Goal: Information Seeking & Learning: Learn about a topic

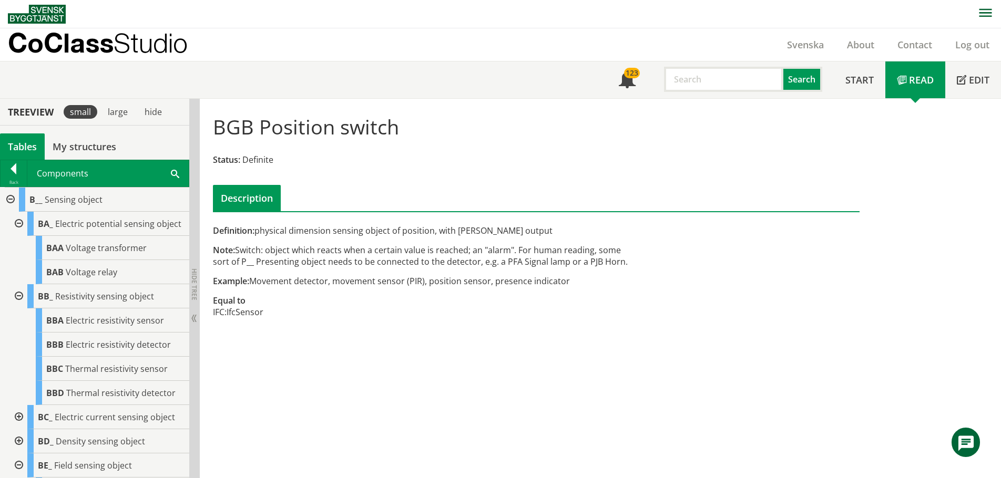
scroll to position [421, 0]
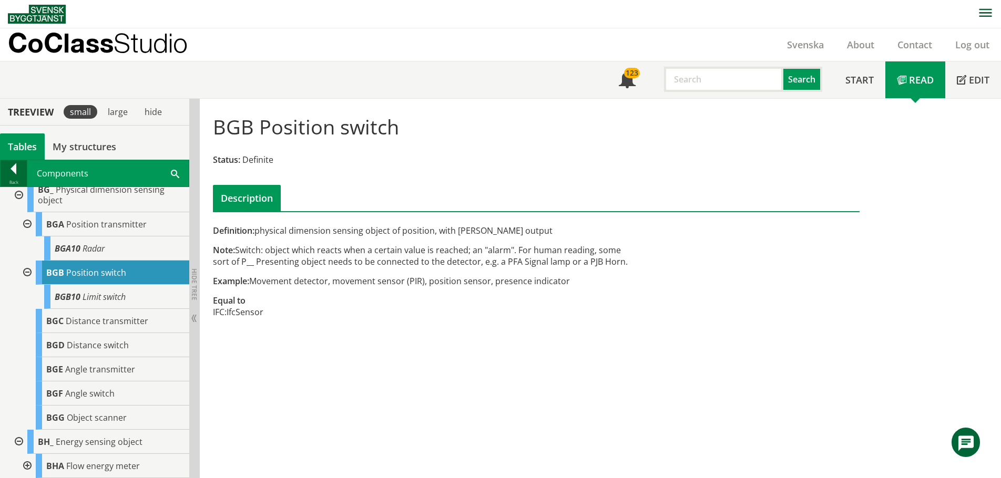
click at [13, 169] on div at bounding box center [14, 170] width 26 height 15
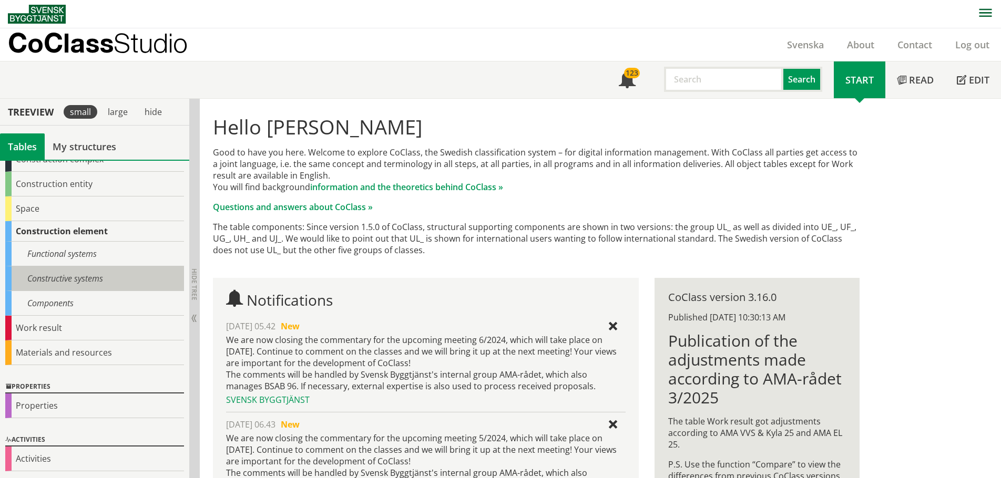
scroll to position [67, 0]
click at [53, 271] on div "Constructive systems" at bounding box center [94, 277] width 179 height 25
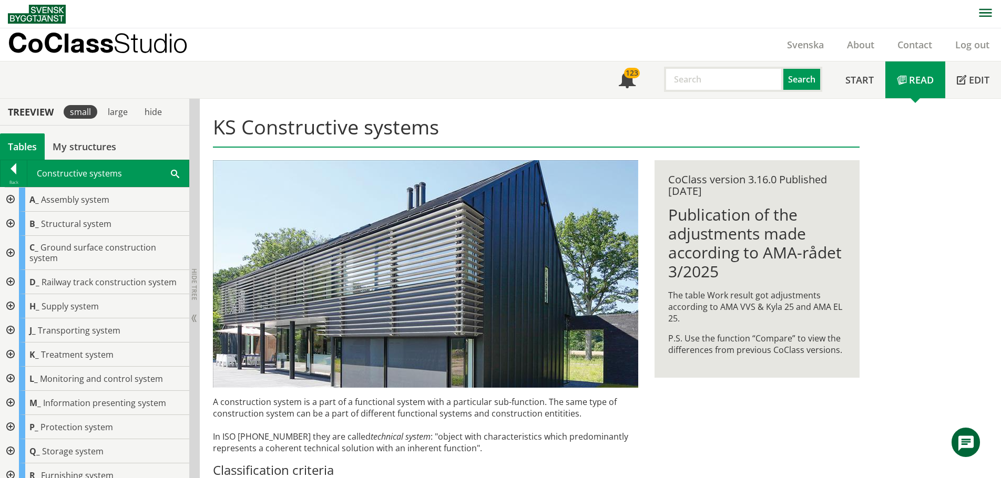
click at [11, 393] on div at bounding box center [9, 403] width 19 height 24
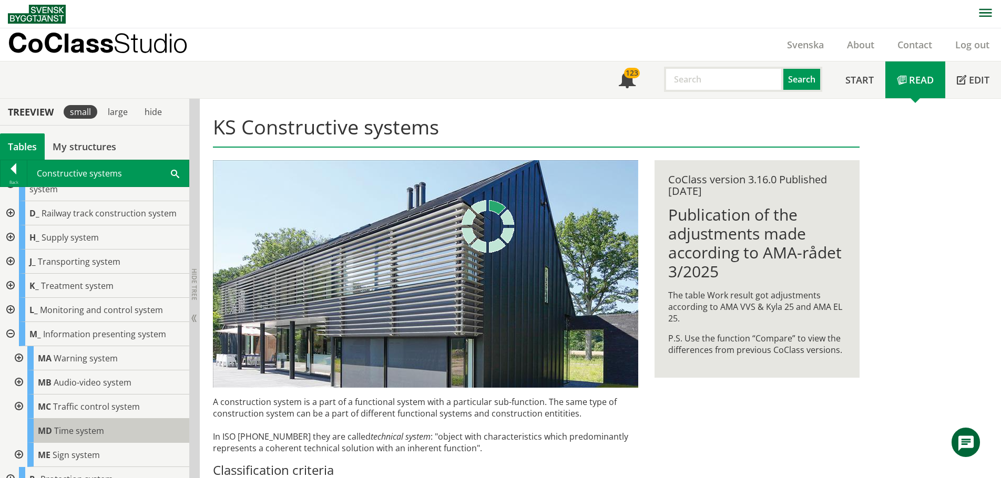
scroll to position [130, 0]
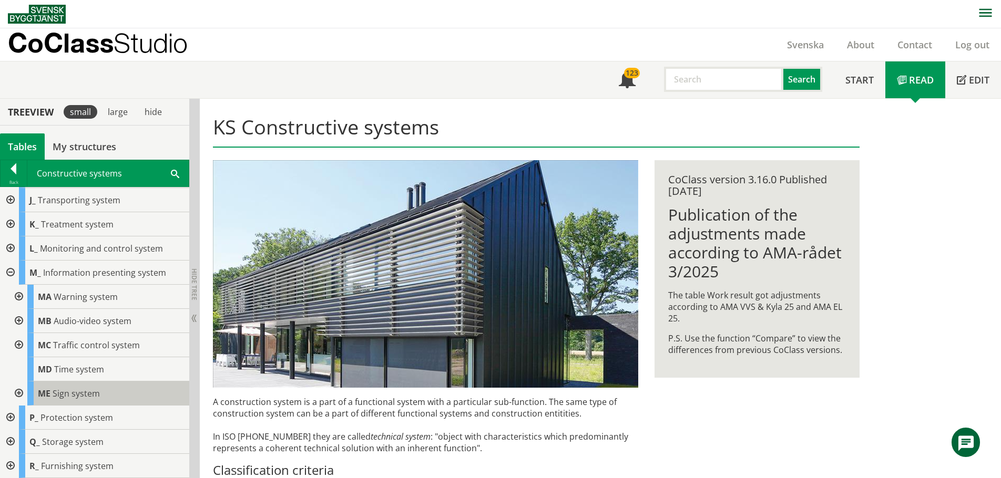
click at [59, 388] on span "Sign system" at bounding box center [76, 394] width 47 height 12
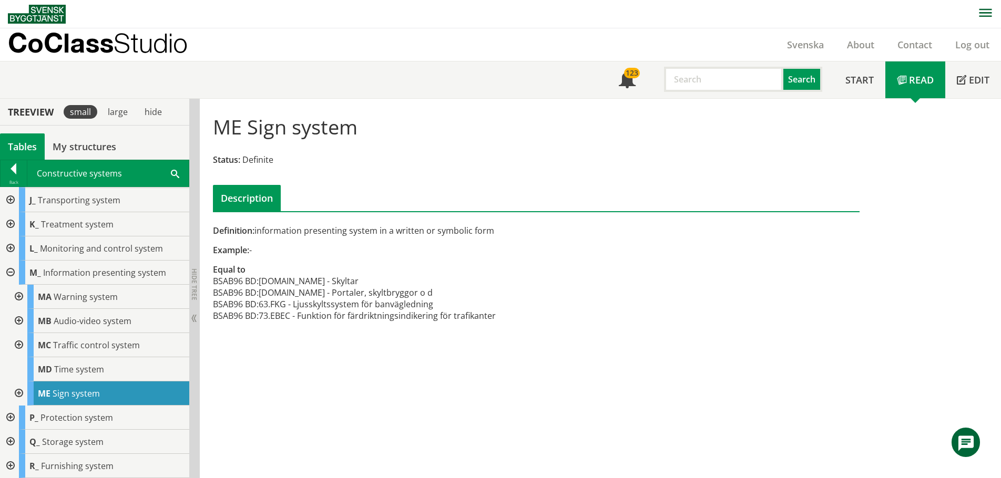
click at [19, 394] on div at bounding box center [17, 394] width 19 height 24
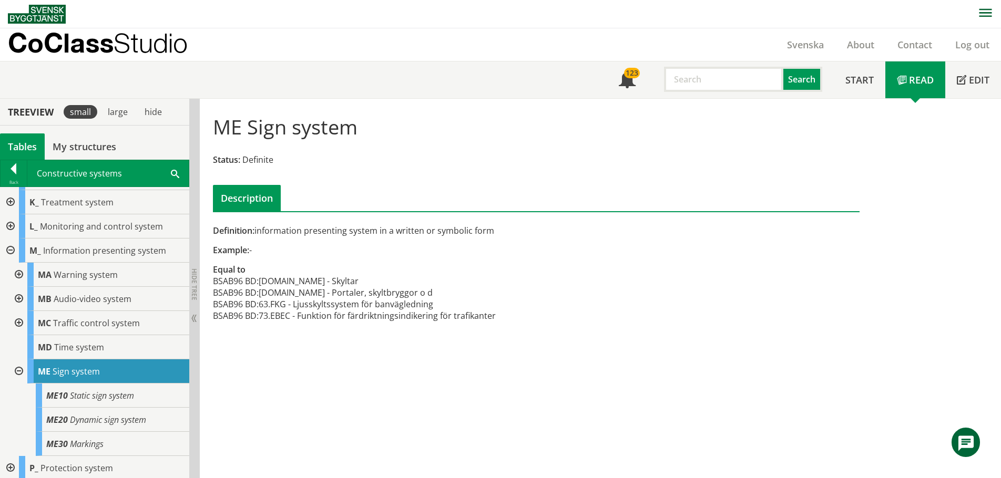
scroll to position [158, 0]
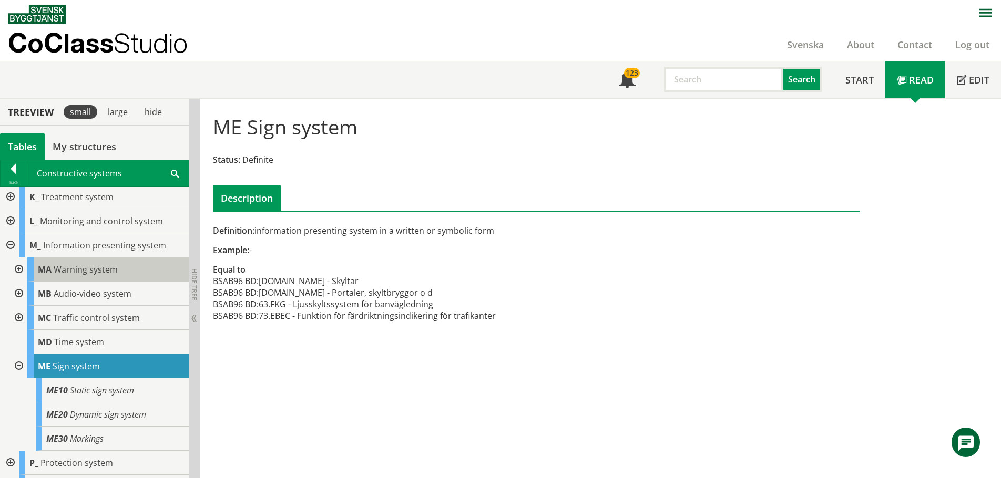
click at [72, 275] on span "Warning system" at bounding box center [86, 270] width 64 height 12
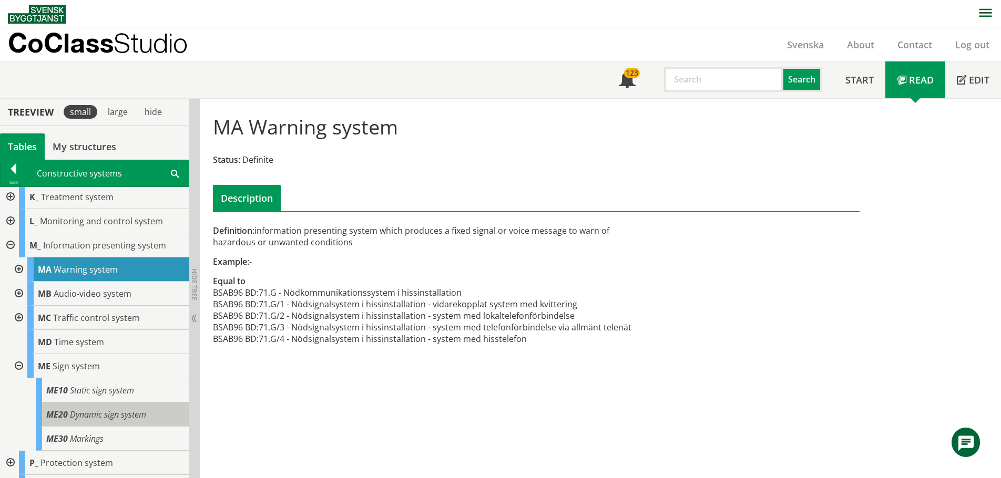
click at [89, 413] on span "Dynamic sign system" at bounding box center [108, 415] width 76 height 12
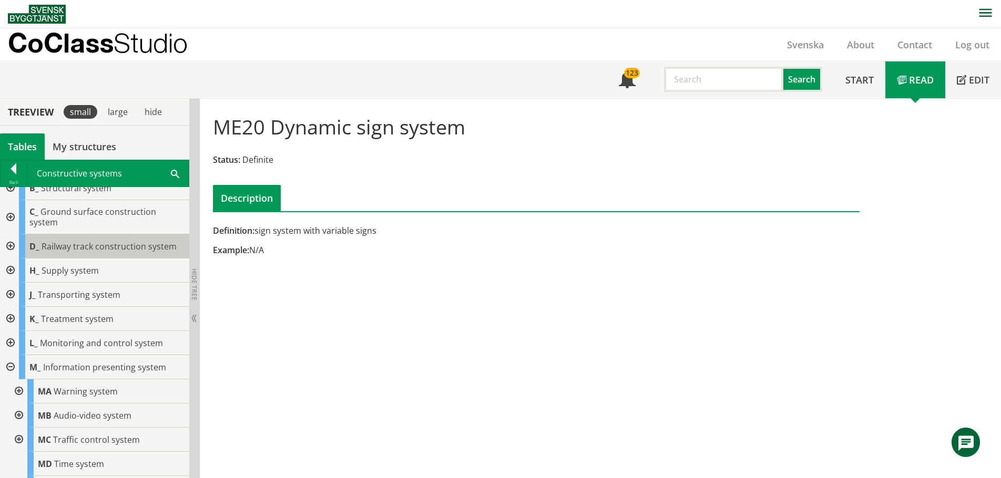
scroll to position [105, 0]
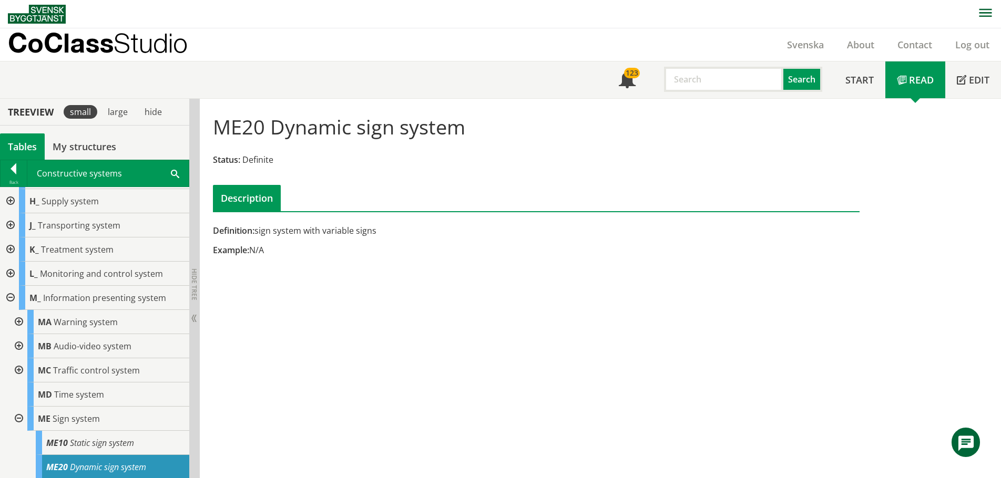
click at [15, 322] on div at bounding box center [17, 322] width 19 height 24
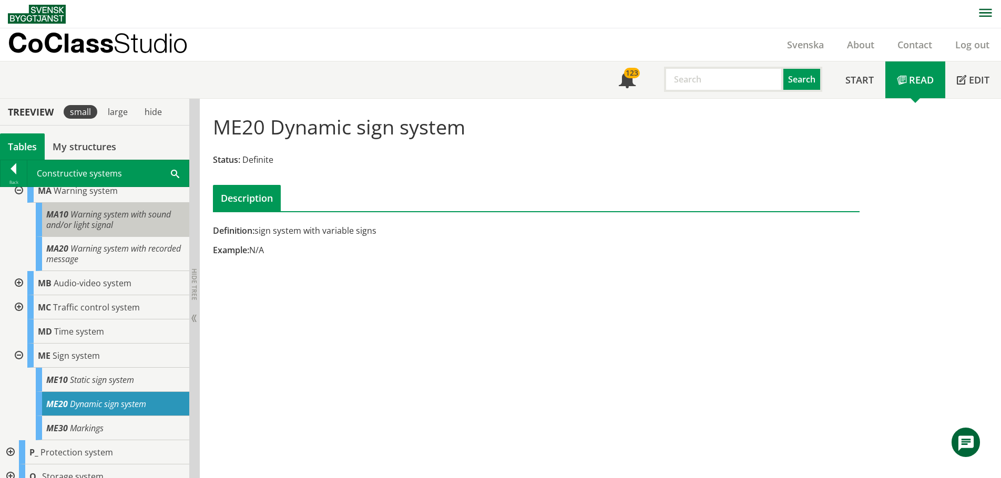
scroll to position [219, 0]
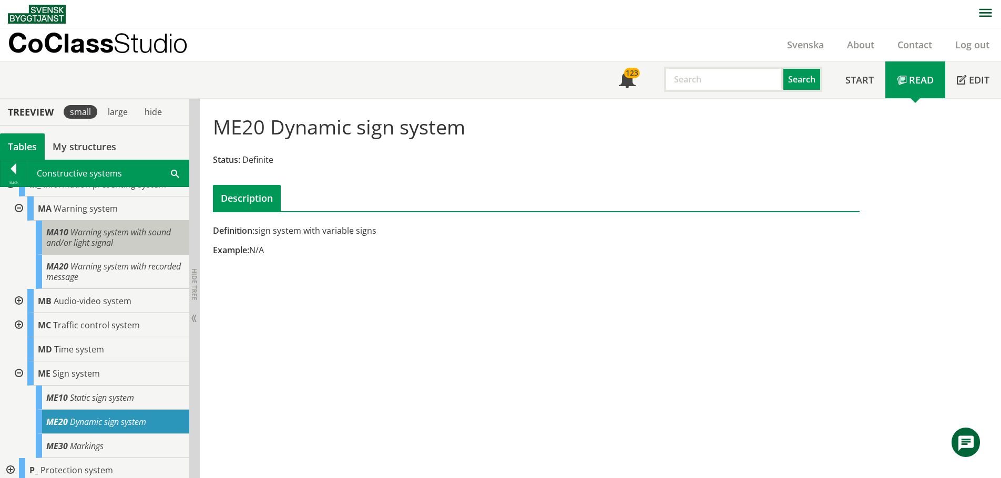
click at [87, 237] on span "Warning system with sound and/or light signal" at bounding box center [108, 238] width 125 height 22
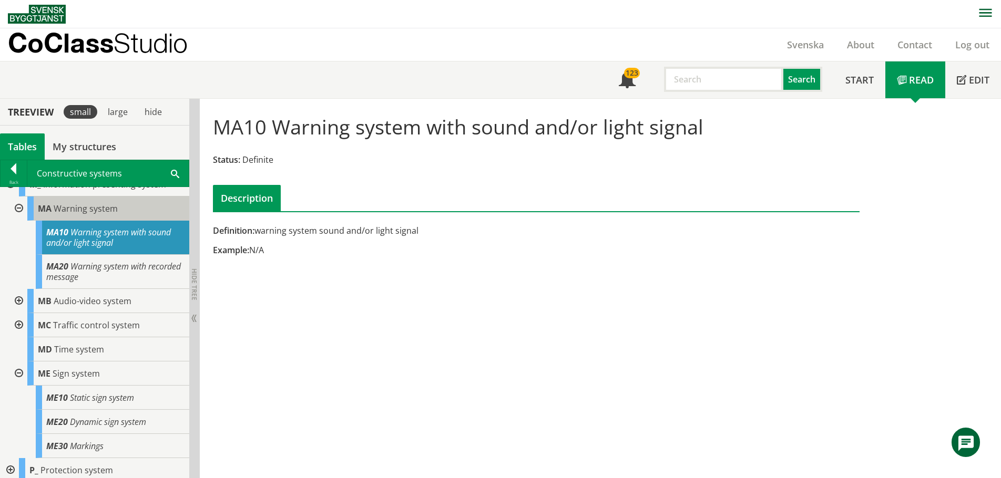
click at [74, 206] on span "Warning system" at bounding box center [86, 209] width 64 height 12
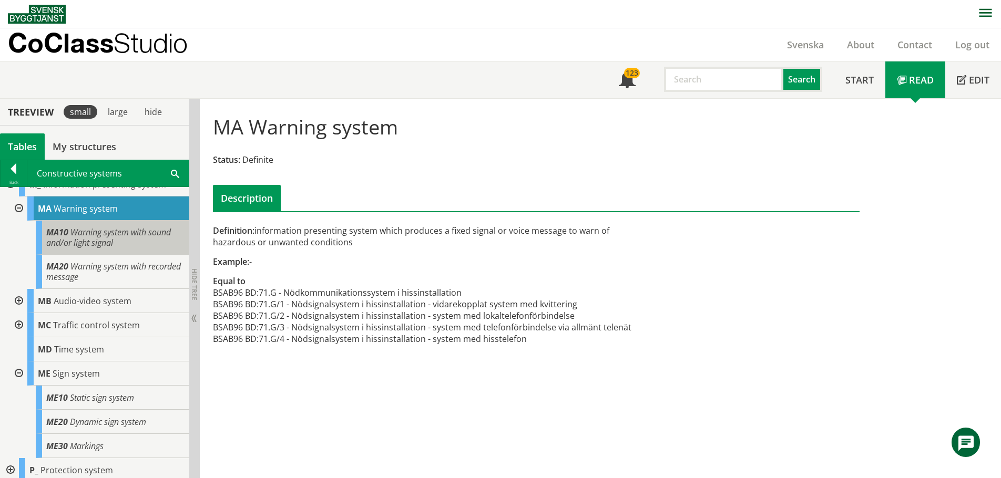
click at [91, 239] on span "Warning system with sound and/or light signal" at bounding box center [108, 238] width 125 height 22
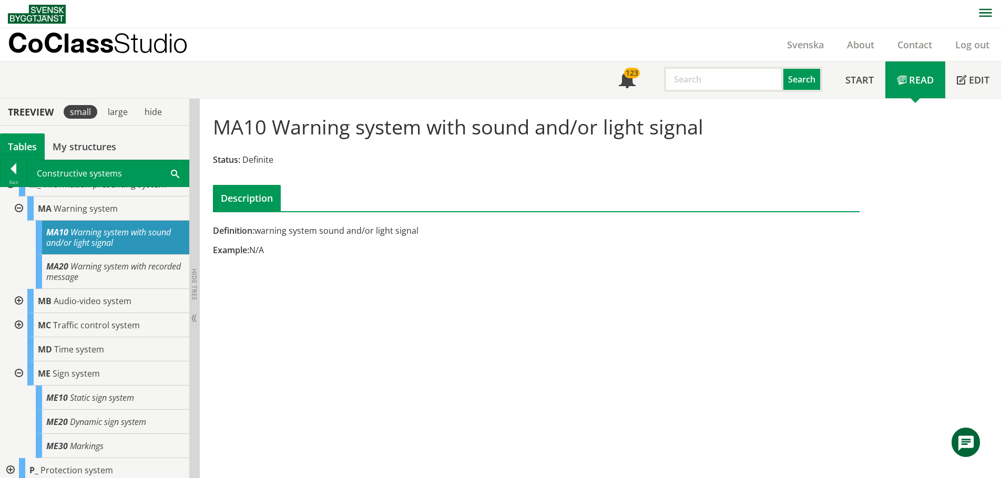
click at [257, 238] on div "Definition: warning system sound and/or light signal Example: N/A" at bounding box center [426, 244] width 442 height 39
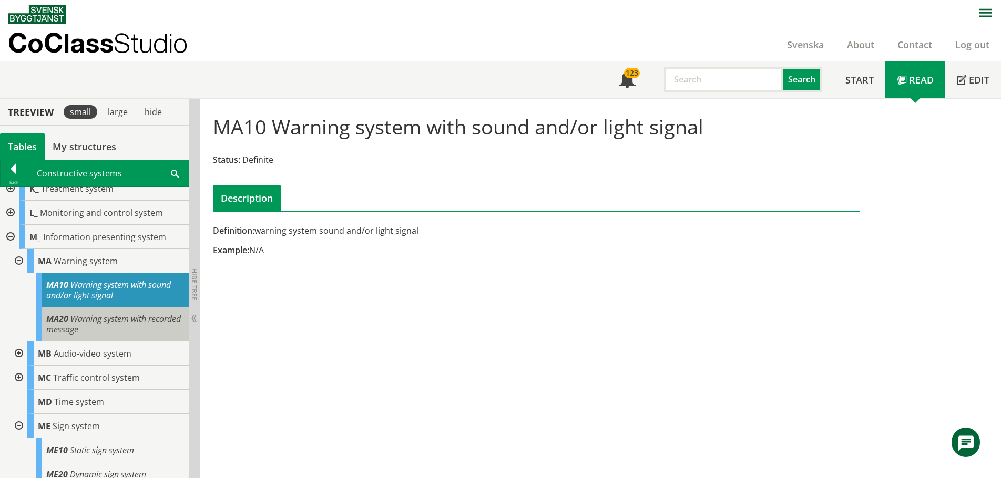
click at [107, 322] on span "Warning system with recorded message" at bounding box center [113, 324] width 135 height 22
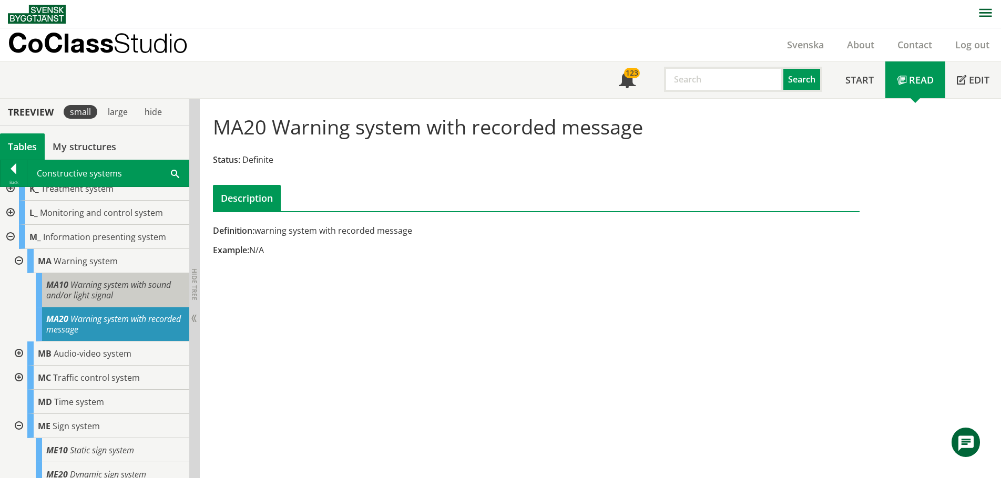
click at [103, 285] on span "Warning system with sound and/or light signal" at bounding box center [108, 290] width 125 height 22
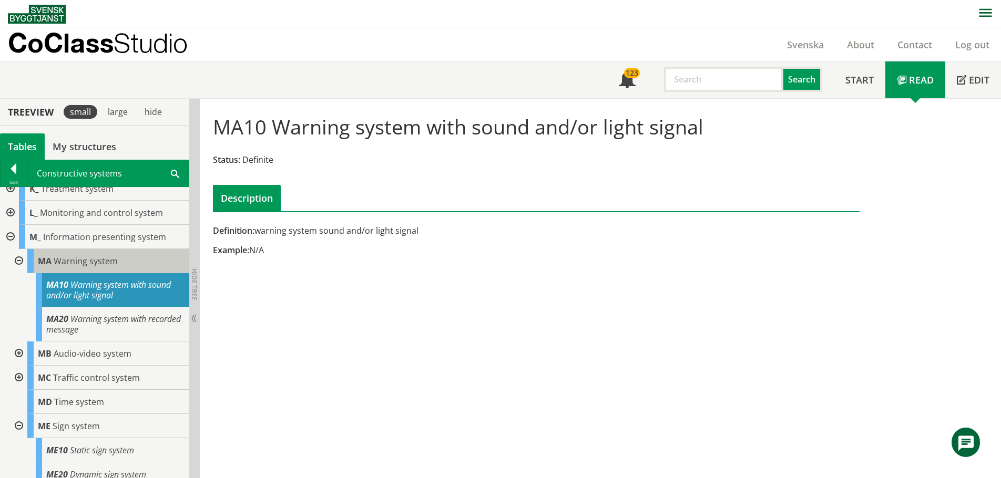
click at [94, 262] on span "Warning system" at bounding box center [86, 261] width 64 height 12
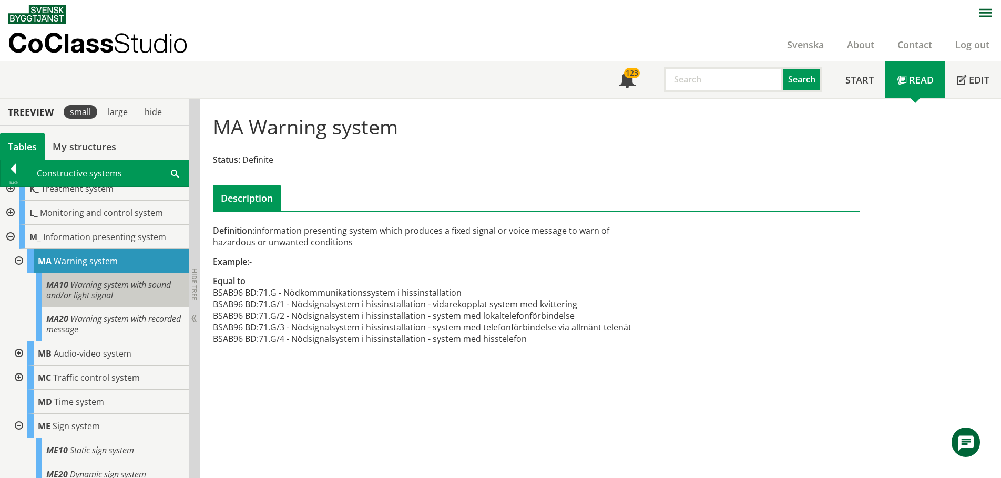
click at [89, 291] on span "Warning system with sound and/or light signal" at bounding box center [108, 290] width 125 height 22
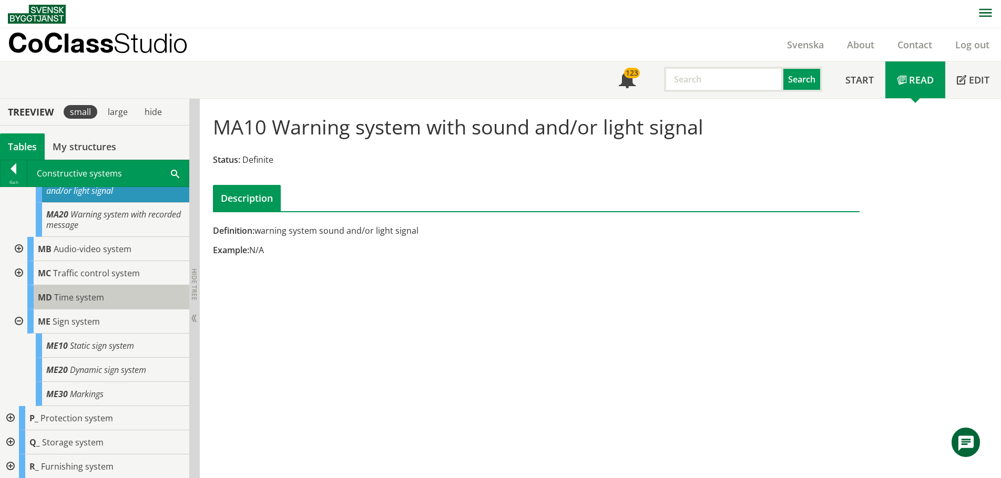
scroll to position [271, 0]
click at [17, 173] on div at bounding box center [14, 170] width 26 height 15
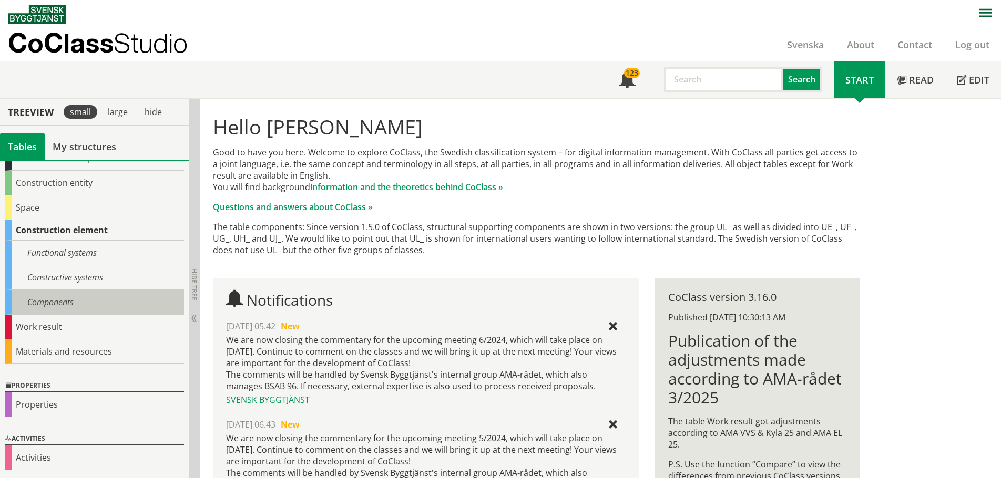
click at [51, 302] on div "Components" at bounding box center [94, 302] width 179 height 25
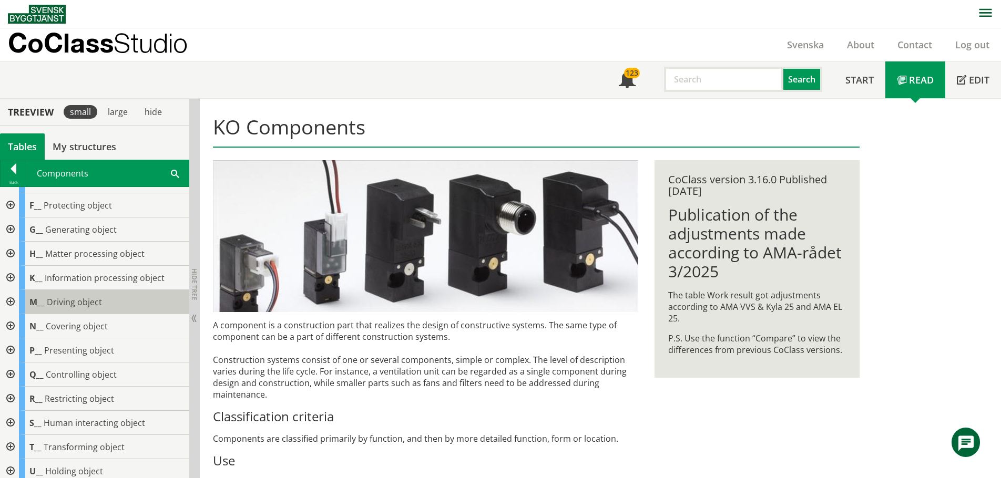
scroll to position [53, 0]
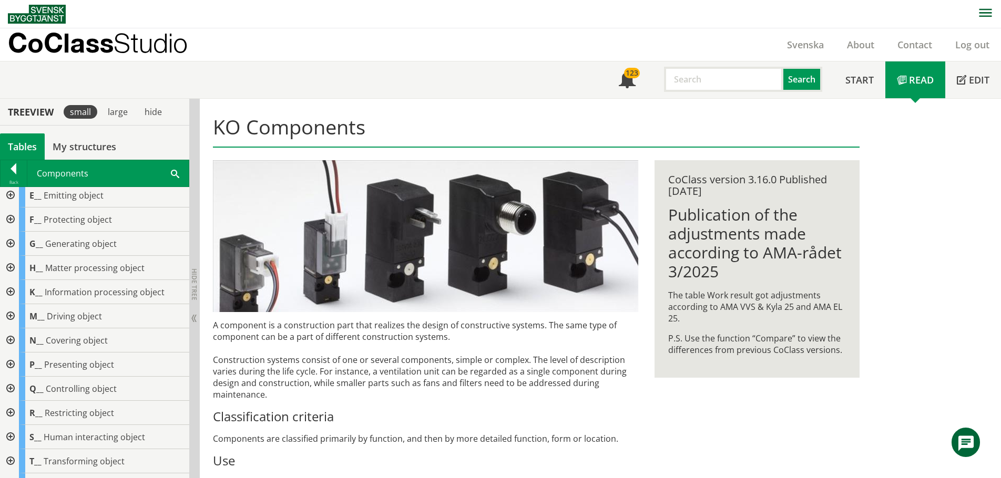
click at [10, 195] on div at bounding box center [9, 195] width 19 height 24
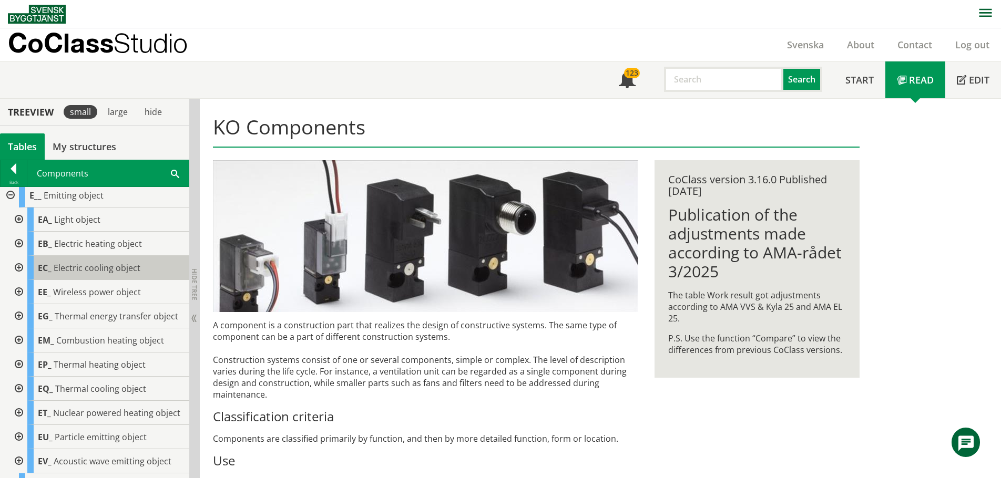
click at [62, 268] on body "AMA AMA Beskrivningsverktyg AMA Funktion BSAB Bygginfo Byggjura Byggkatalogen […" at bounding box center [500, 239] width 1001 height 478
click at [19, 267] on div at bounding box center [17, 268] width 19 height 24
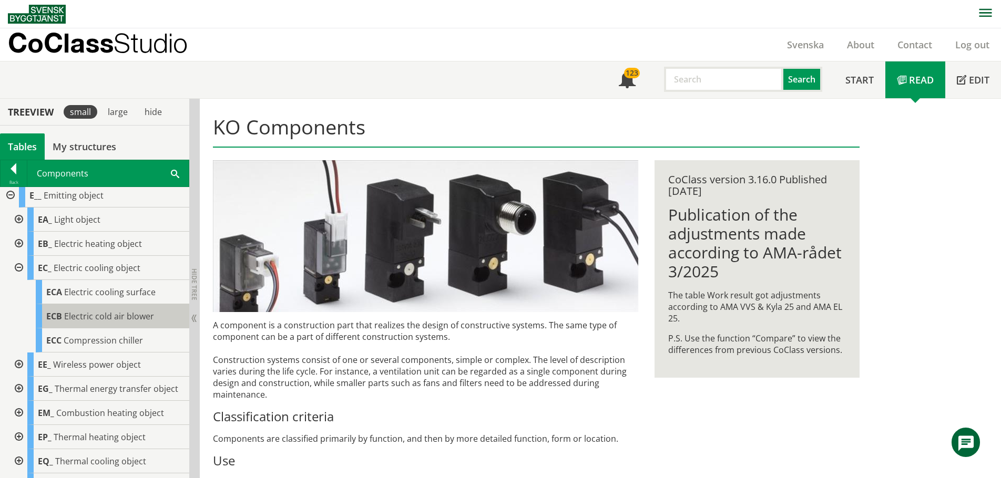
click at [82, 318] on span "Electric cold air blower" at bounding box center [109, 317] width 90 height 12
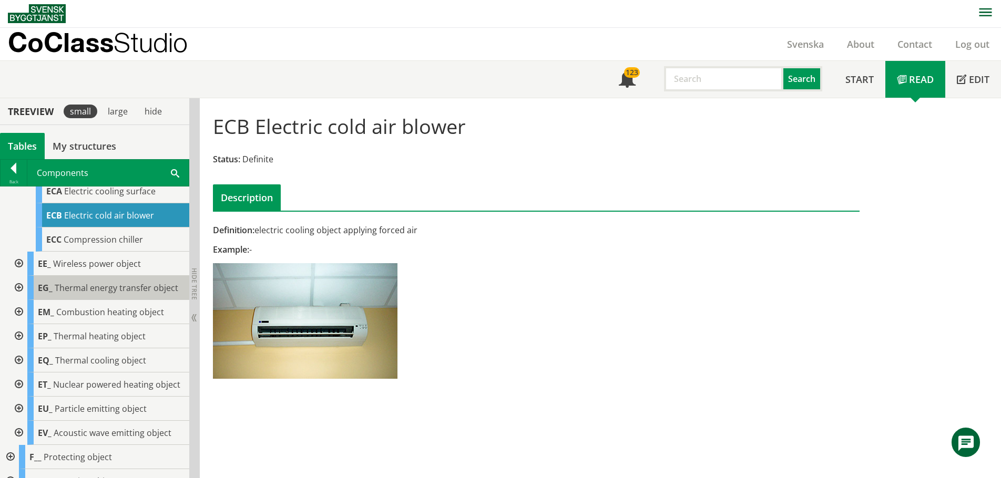
scroll to position [158, 0]
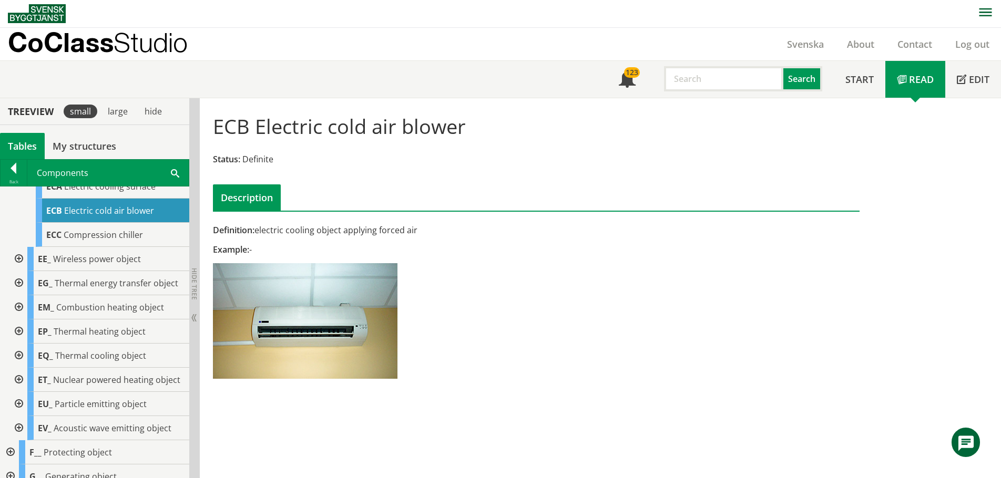
click at [18, 285] on div at bounding box center [17, 283] width 19 height 24
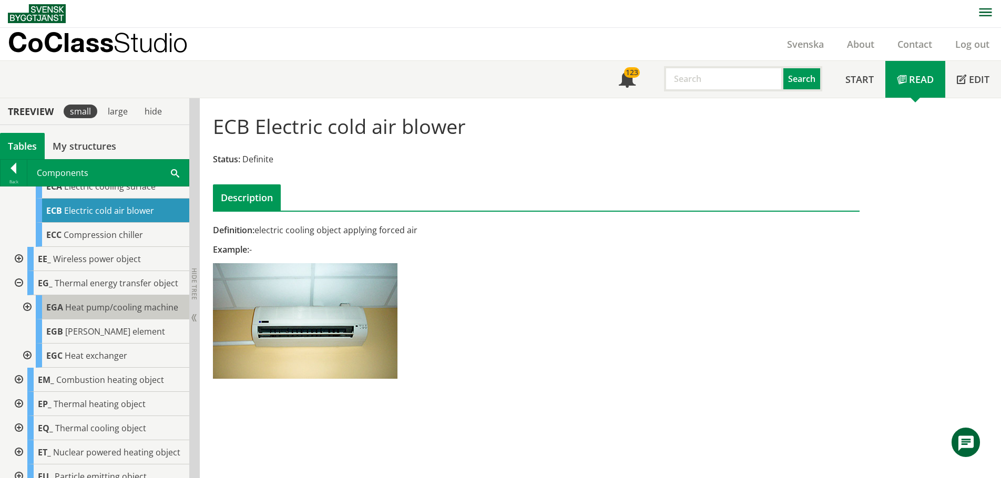
click at [127, 309] on span "Heat pump/cooling machine" at bounding box center [121, 308] width 113 height 12
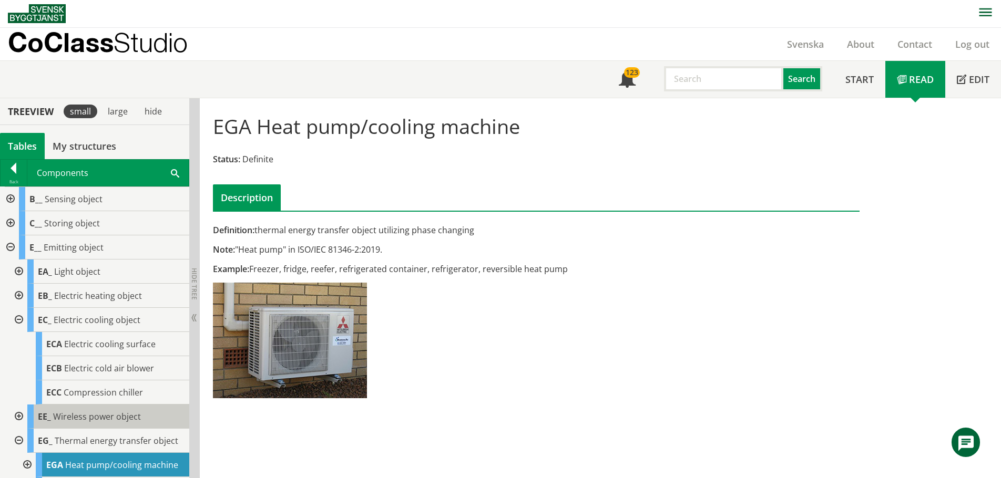
scroll to position [53, 0]
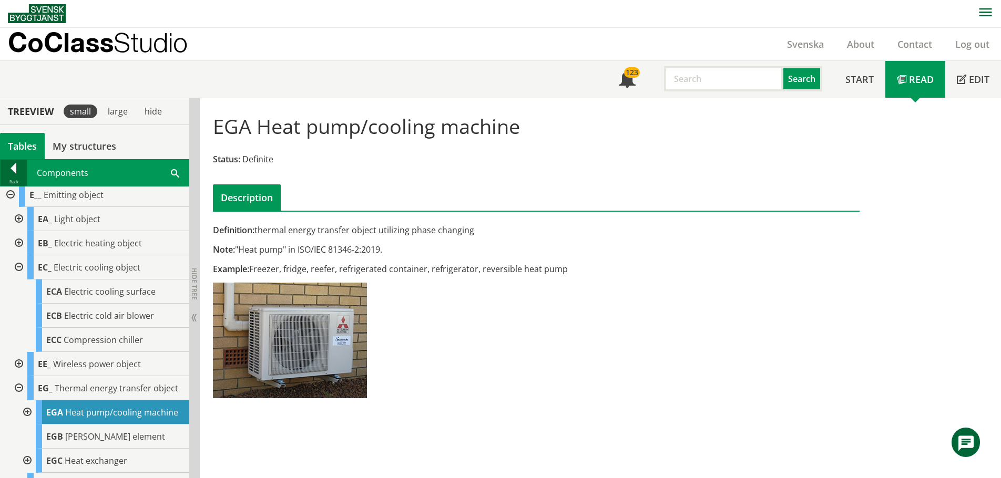
click at [19, 169] on div at bounding box center [14, 170] width 26 height 15
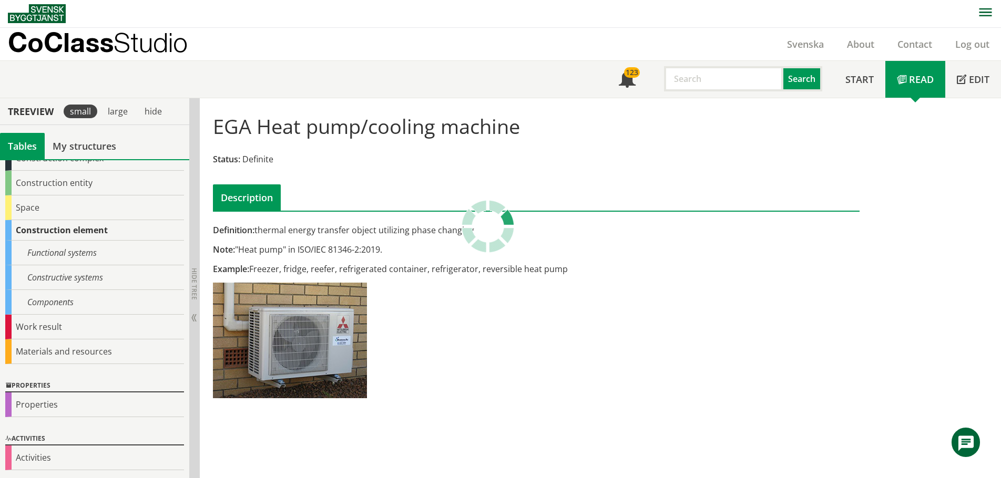
scroll to position [66, 0]
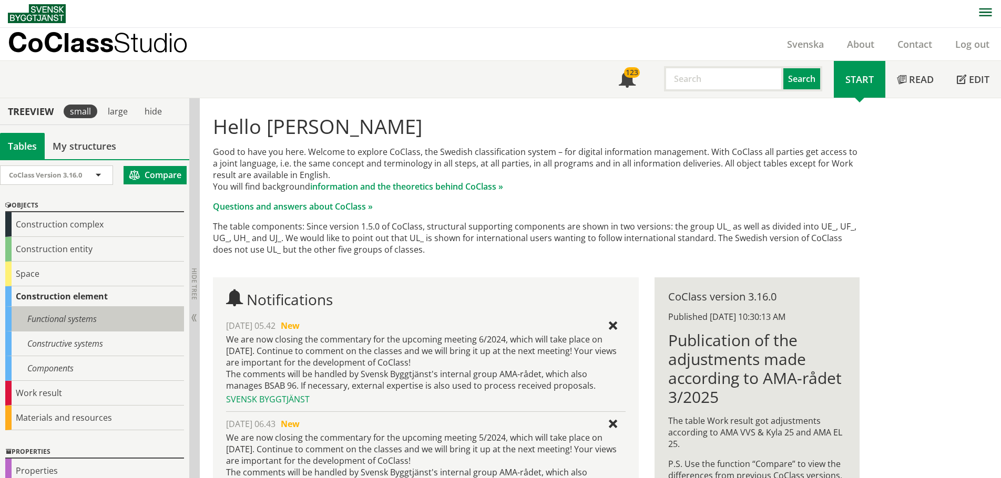
click at [60, 324] on div "Functional systems" at bounding box center [94, 319] width 179 height 25
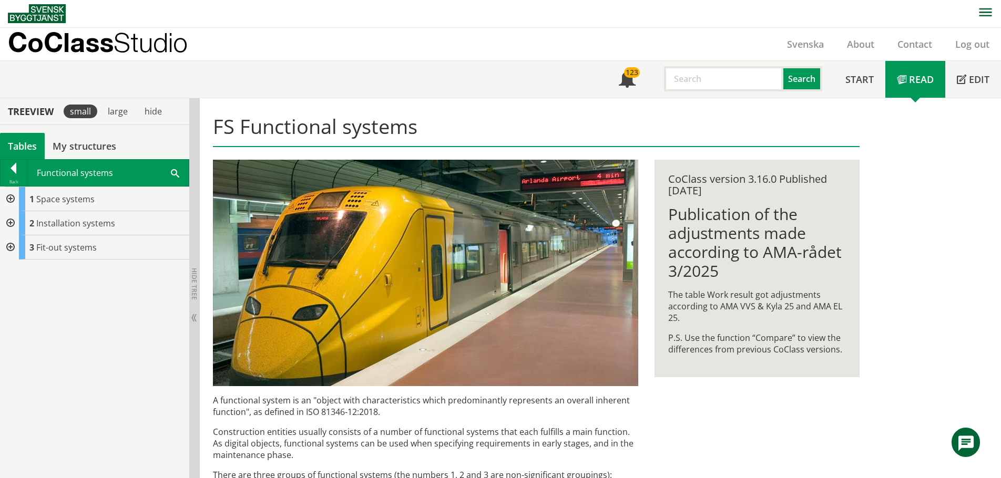
click at [11, 222] on div at bounding box center [9, 223] width 19 height 24
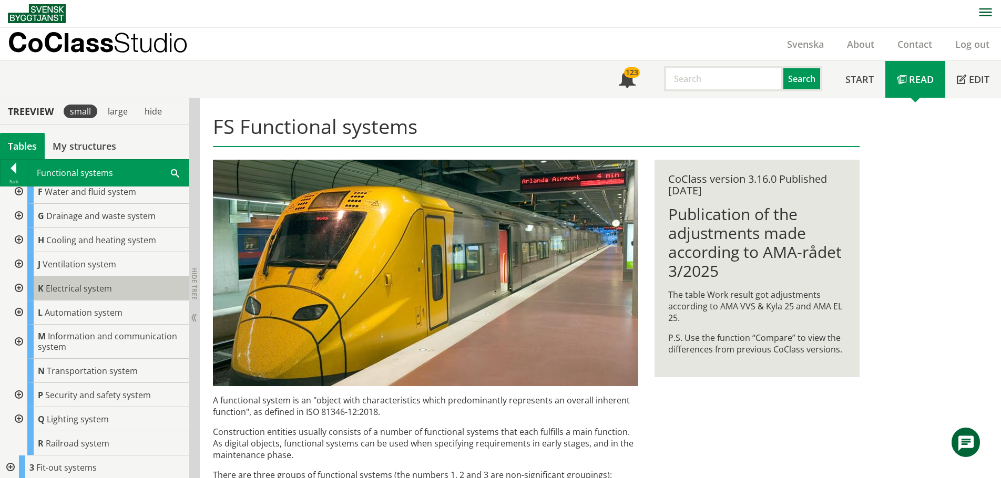
scroll to position [81, 0]
click at [20, 260] on div at bounding box center [17, 263] width 19 height 24
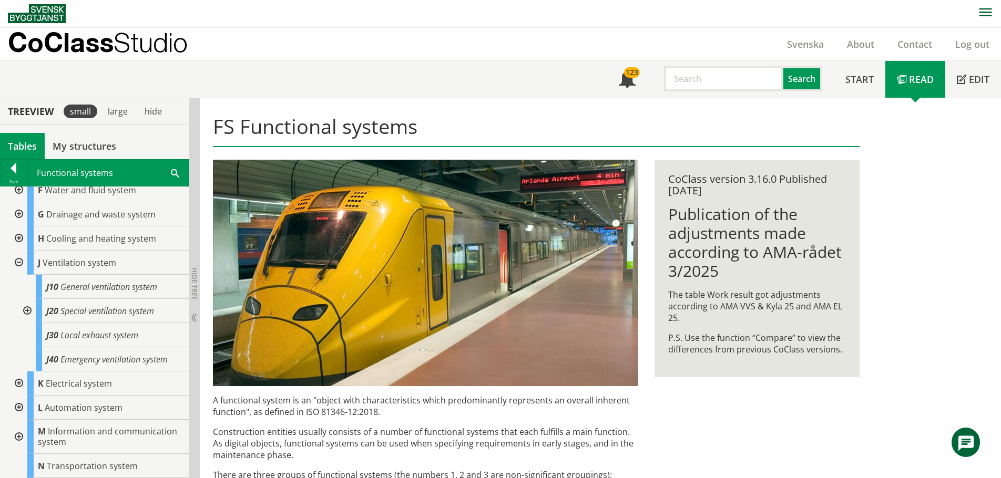
click at [16, 262] on div at bounding box center [17, 263] width 19 height 24
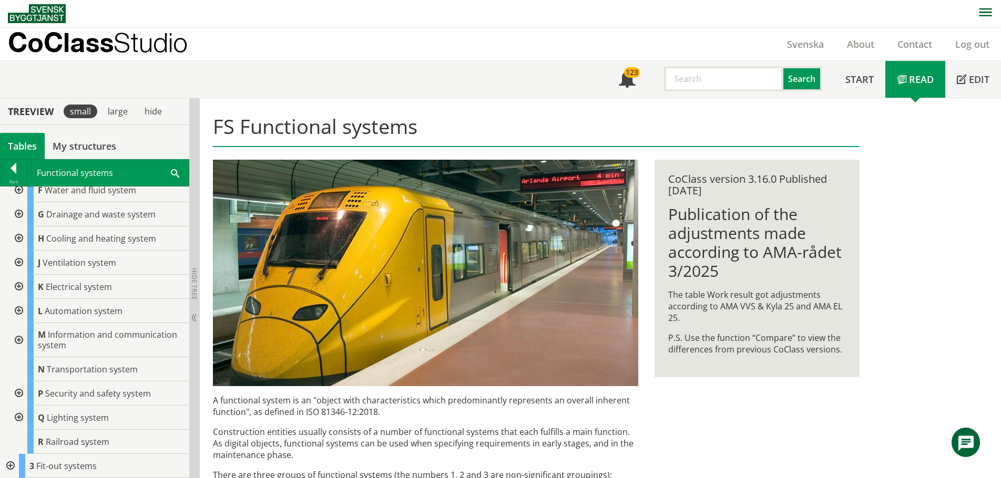
click at [21, 392] on div at bounding box center [17, 394] width 19 height 24
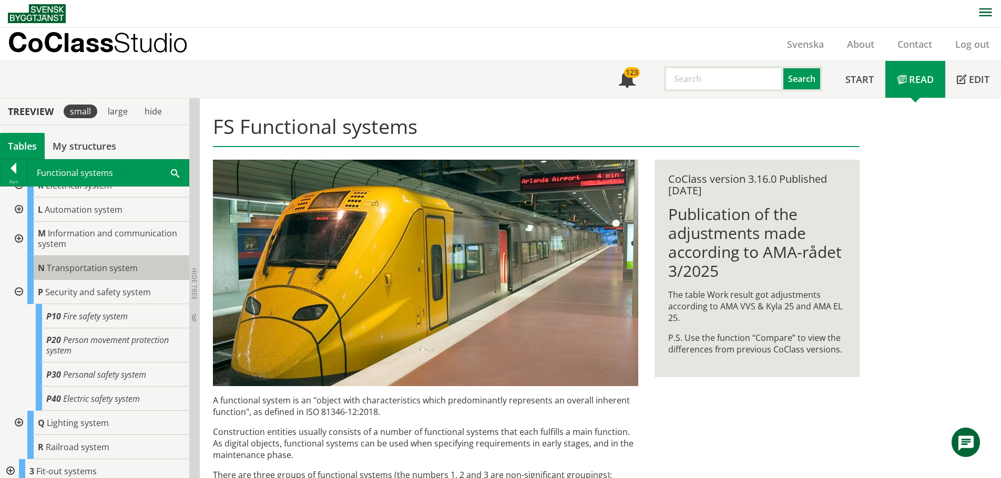
scroll to position [188, 0]
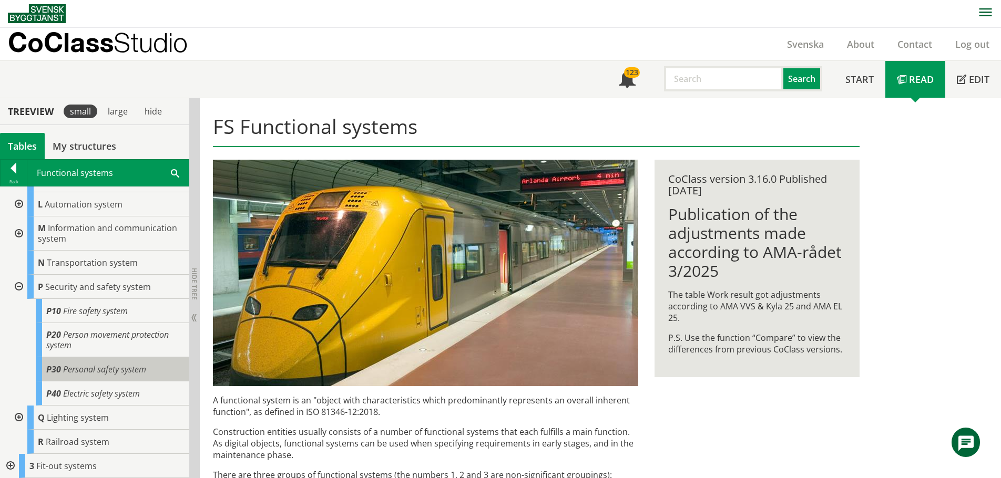
click at [77, 375] on span "Personal safety system" at bounding box center [104, 370] width 83 height 12
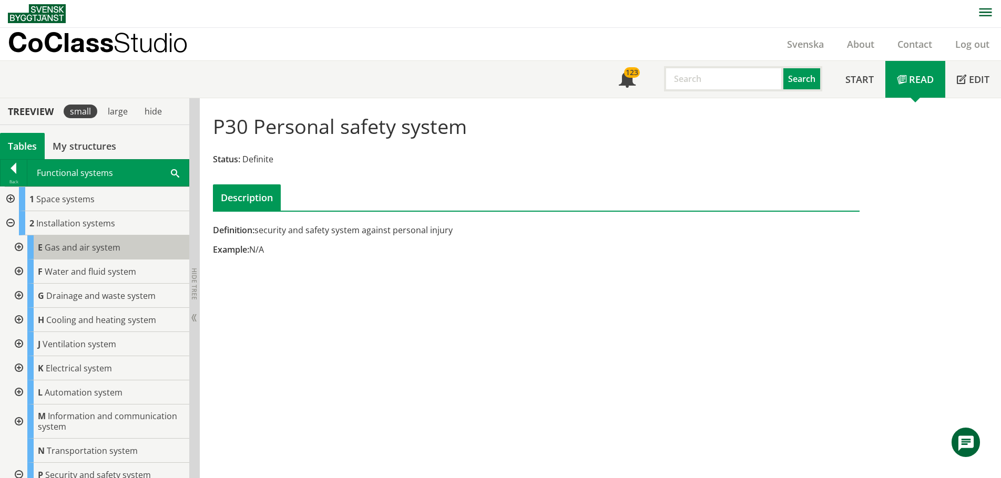
click at [75, 247] on span "Gas and air system" at bounding box center [83, 248] width 76 height 12
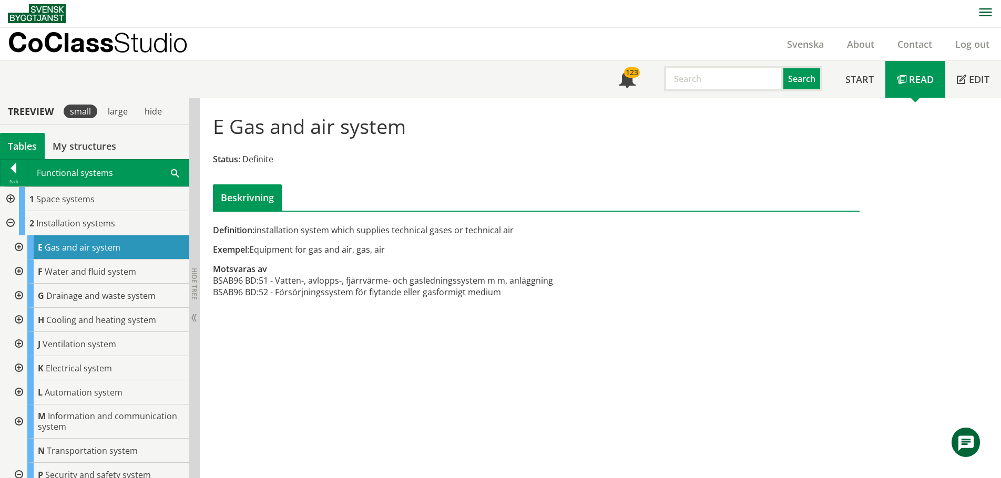
click at [21, 243] on div at bounding box center [17, 248] width 19 height 24
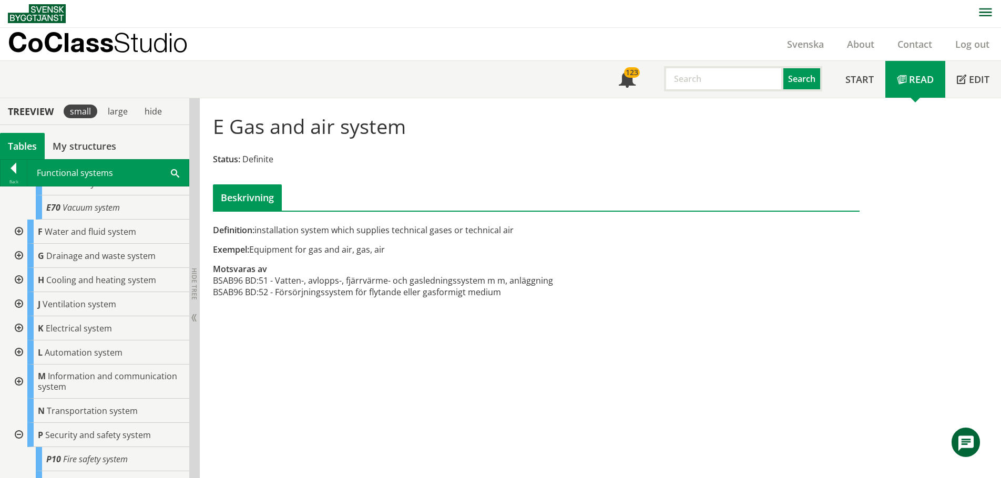
scroll to position [210, 0]
click at [18, 299] on div at bounding box center [17, 303] width 19 height 24
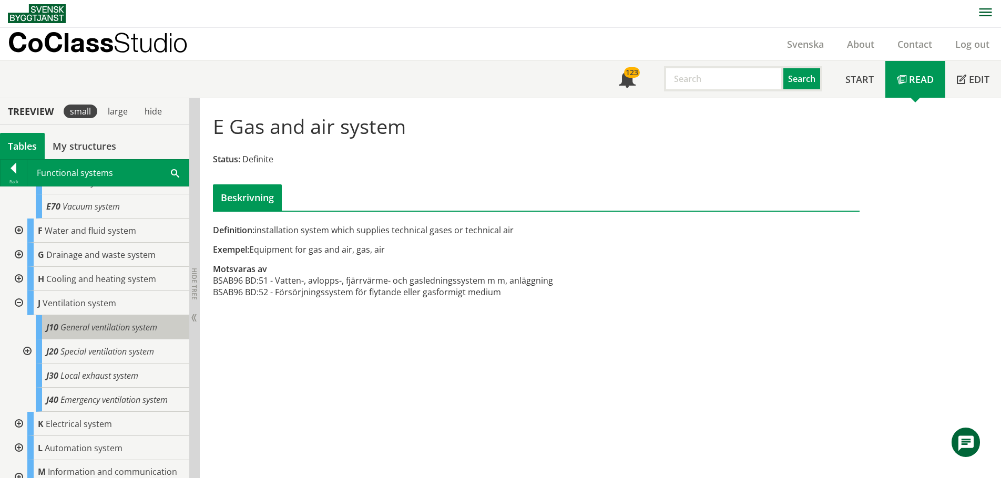
scroll to position [263, 0]
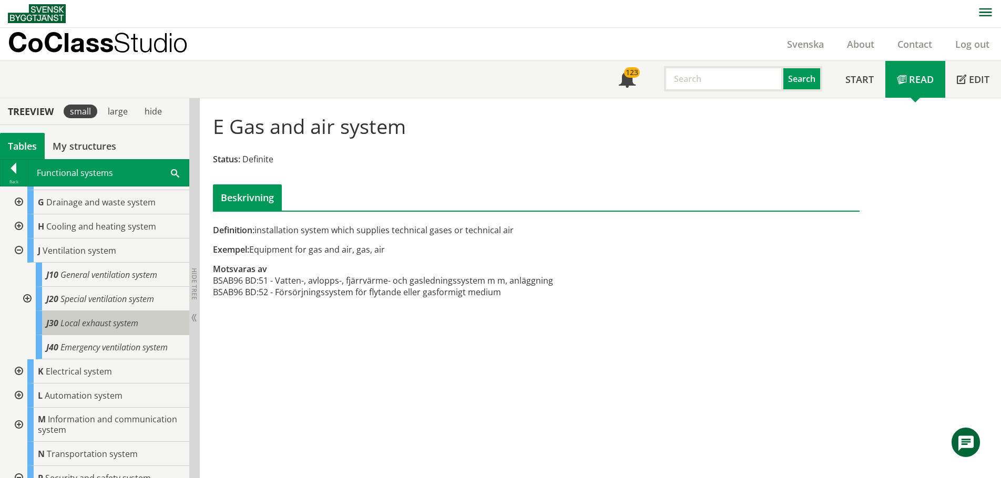
click at [97, 324] on span "Local exhaust system" at bounding box center [99, 324] width 78 height 12
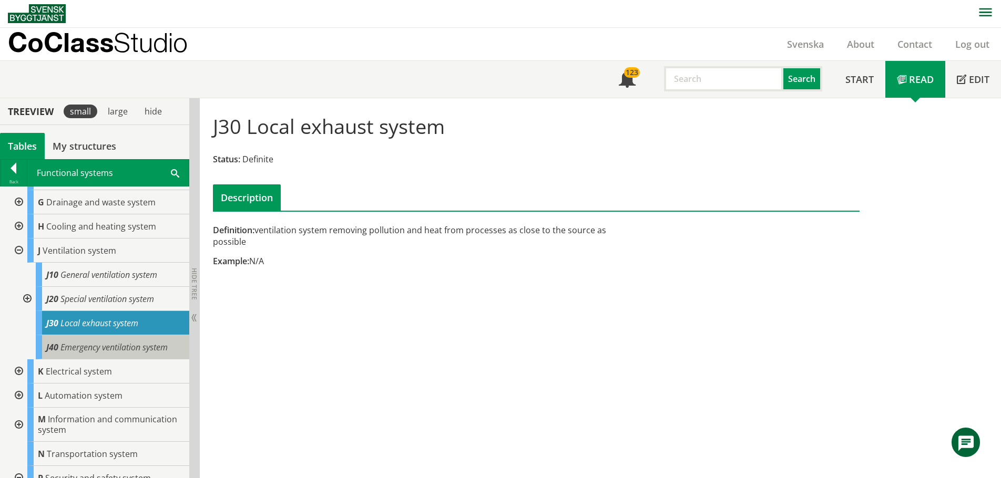
click at [71, 352] on span "Emergency ventilation system" at bounding box center [113, 348] width 107 height 12
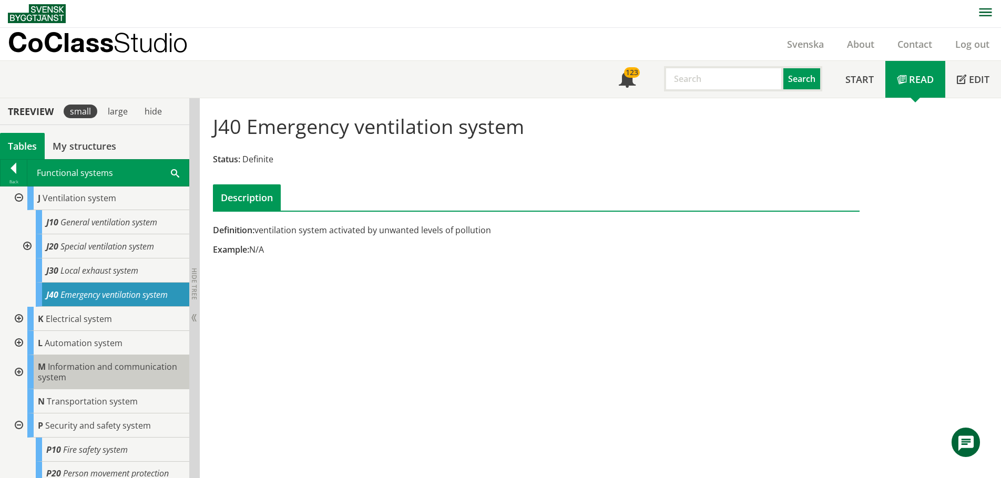
scroll to position [454, 0]
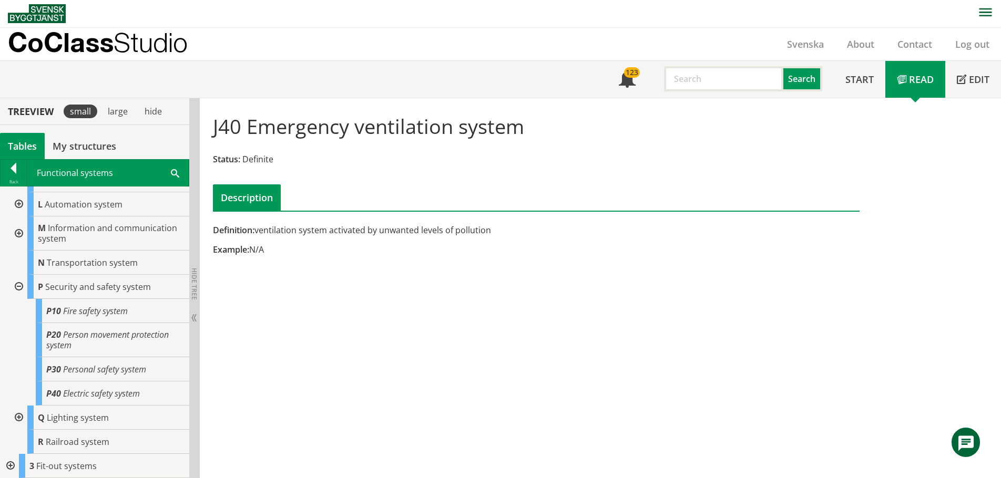
click at [20, 288] on div at bounding box center [17, 287] width 19 height 24
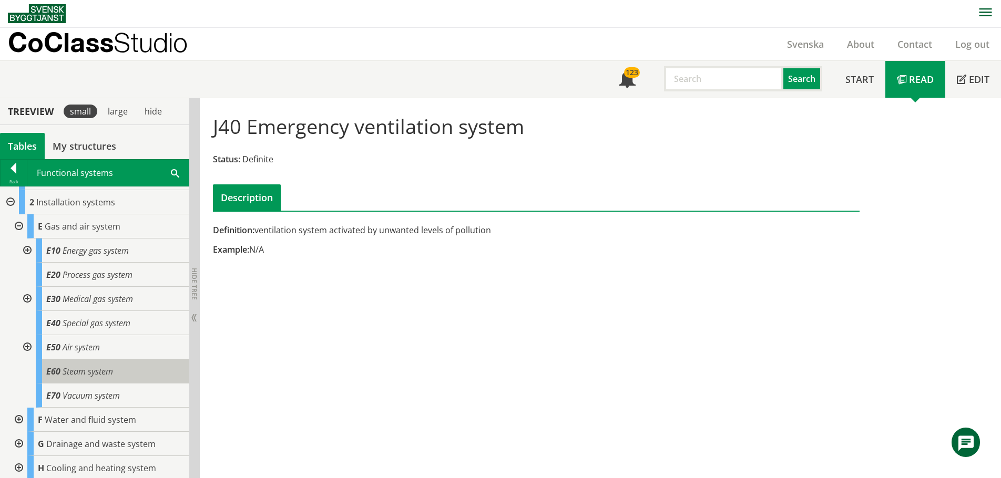
scroll to position [0, 0]
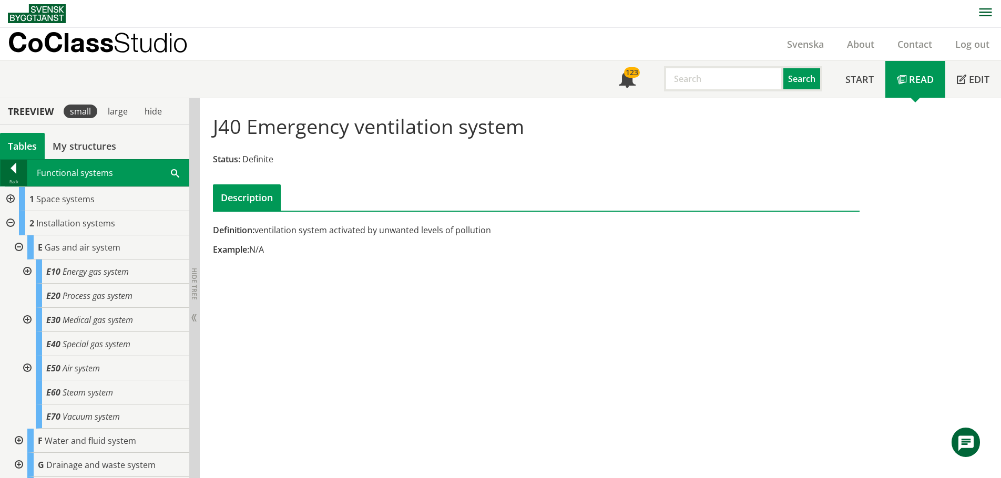
click at [16, 168] on div at bounding box center [14, 170] width 26 height 15
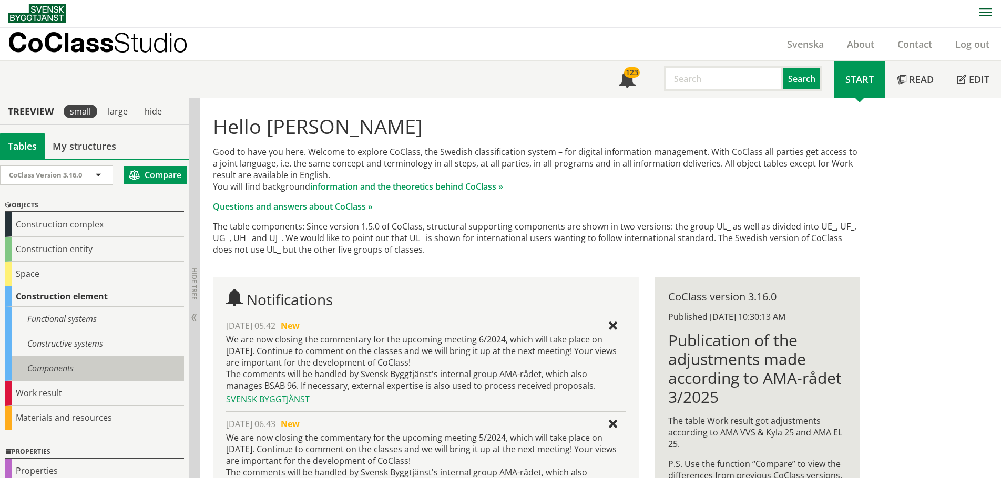
click at [60, 363] on div "Components" at bounding box center [94, 368] width 179 height 25
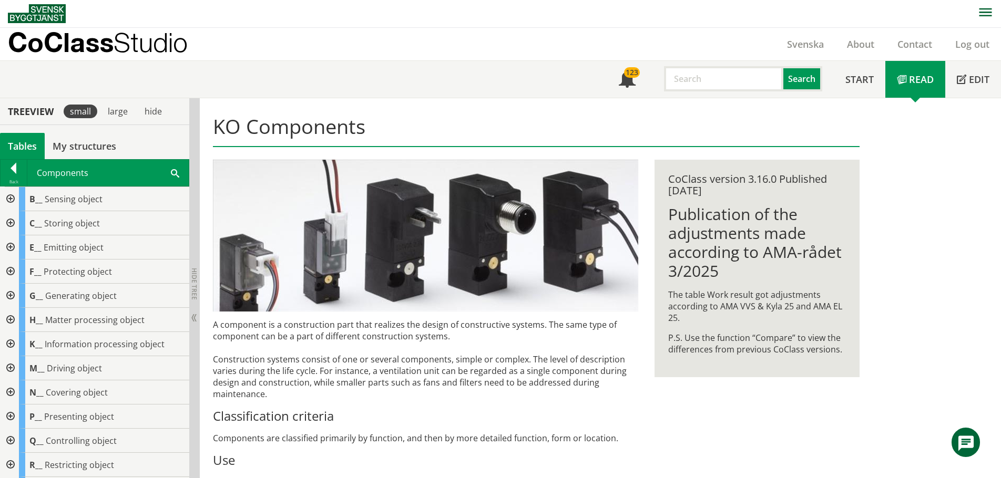
click at [9, 243] on div at bounding box center [9, 248] width 19 height 24
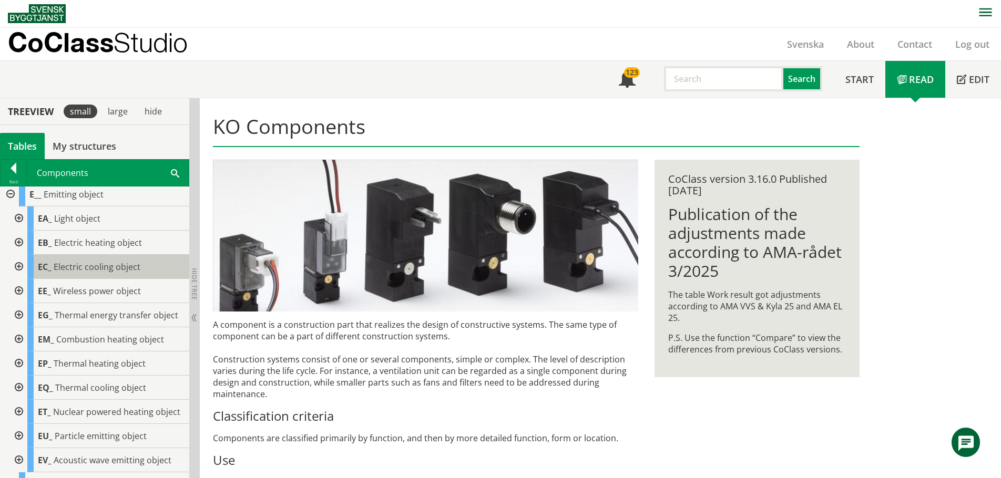
scroll to position [53, 0]
click at [16, 314] on div at bounding box center [17, 316] width 19 height 24
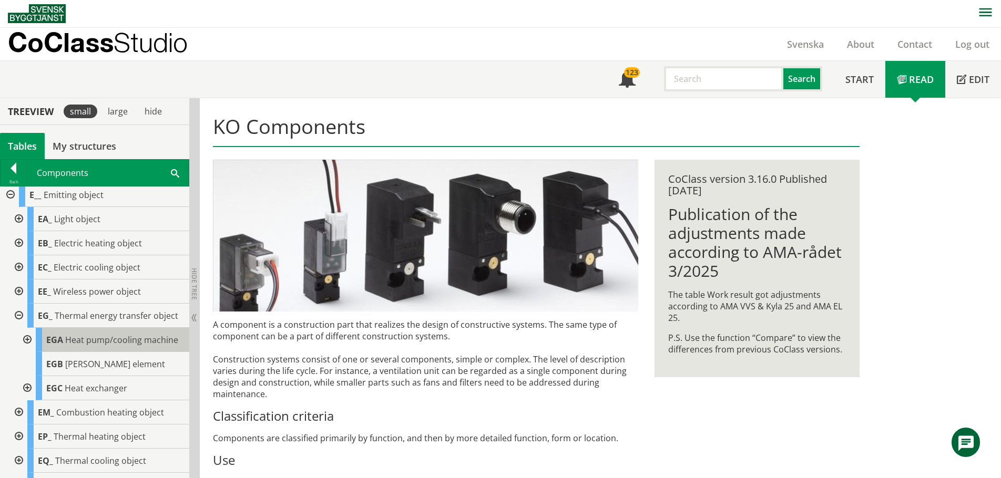
click at [103, 340] on span "Heat pump/cooling machine" at bounding box center [121, 340] width 113 height 12
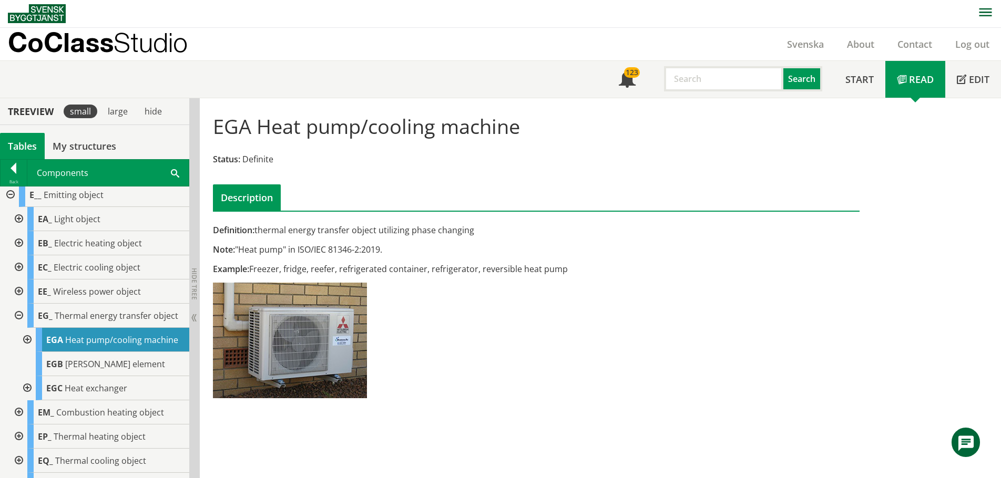
click at [29, 340] on div at bounding box center [26, 340] width 19 height 24
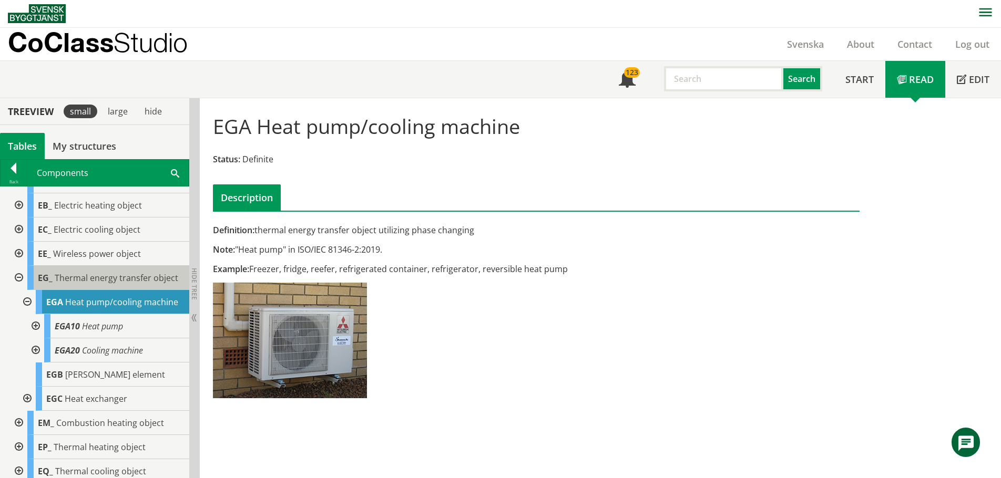
scroll to position [105, 0]
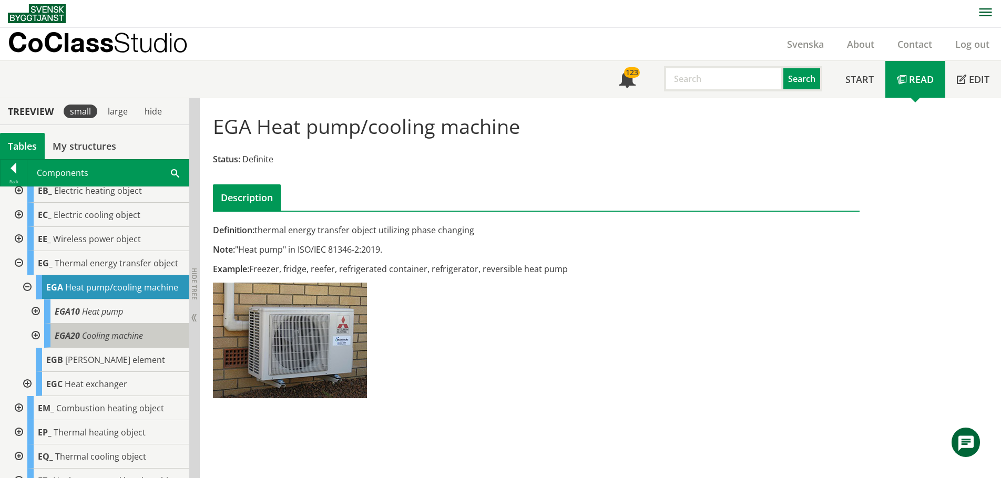
click at [100, 336] on span "Cooling machine" at bounding box center [112, 336] width 61 height 12
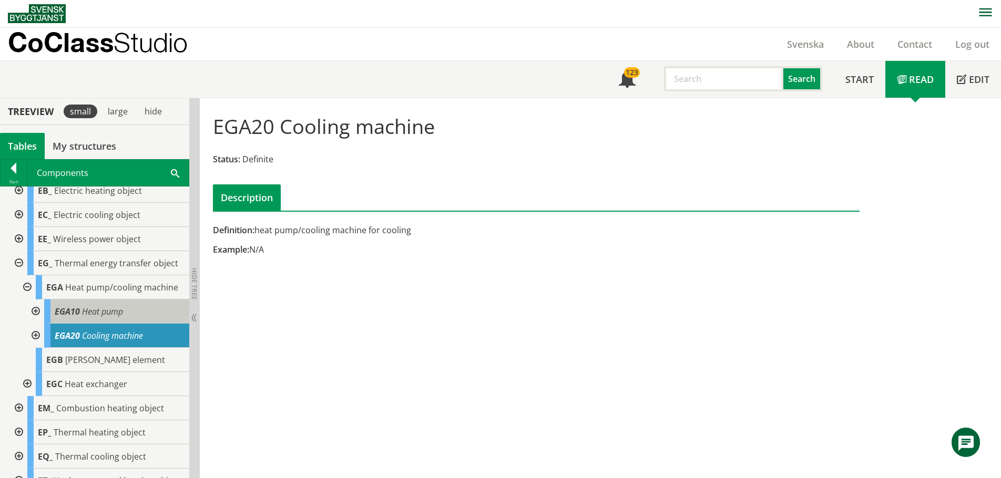
click at [94, 309] on span "Heat pump" at bounding box center [102, 312] width 41 height 12
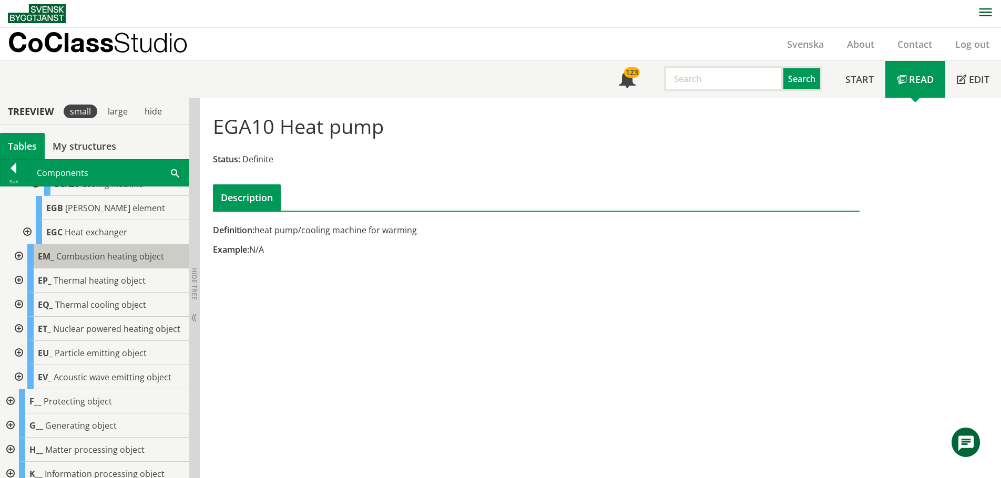
scroll to position [263, 0]
